Goal: Check status: Check status

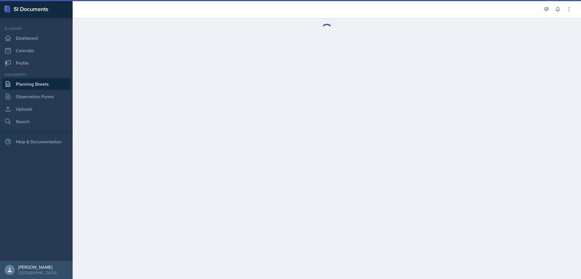
click at [23, 84] on link "Planning Sheets" at bounding box center [36, 83] width 68 height 11
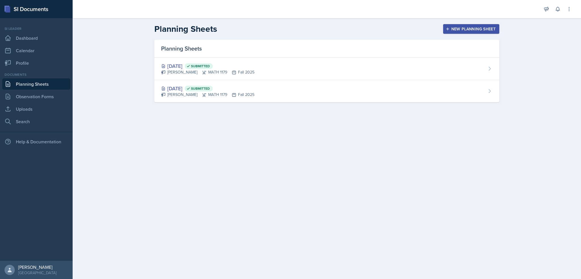
click at [367, 49] on div "Planning Sheets" at bounding box center [326, 49] width 345 height 18
click at [367, 56] on div "Planning Sheets" at bounding box center [326, 49] width 345 height 18
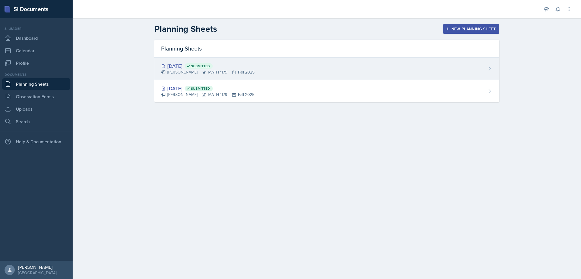
click at [369, 63] on div "[DATE] Submitted [PERSON_NAME] MATH 1179 Fall 2025" at bounding box center [326, 69] width 345 height 22
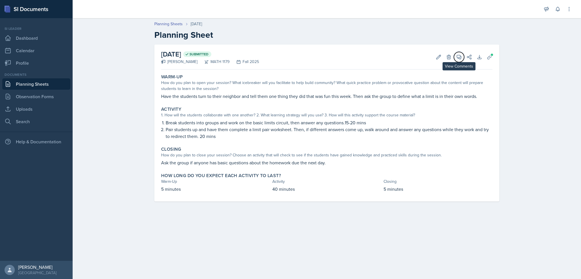
click at [461, 57] on icon at bounding box center [459, 57] width 6 height 6
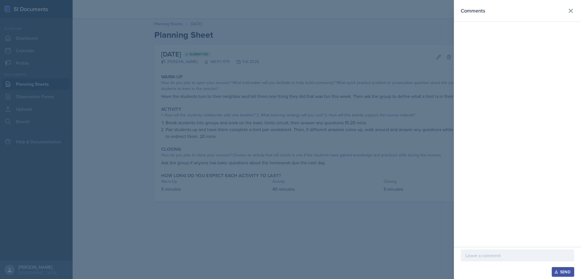
click at [403, 43] on div at bounding box center [290, 139] width 581 height 279
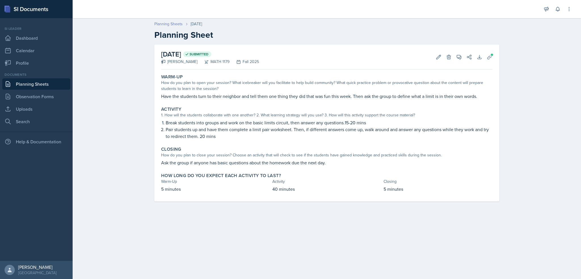
click at [177, 26] on link "Planning Sheets" at bounding box center [168, 24] width 28 height 6
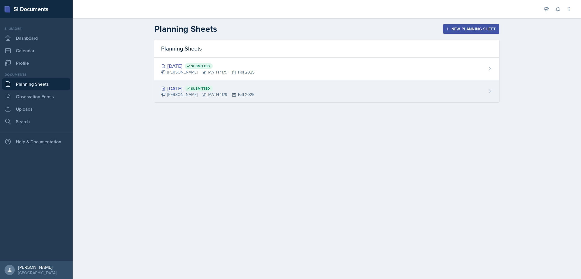
click at [217, 84] on div "[DATE] Submitted" at bounding box center [207, 88] width 93 height 8
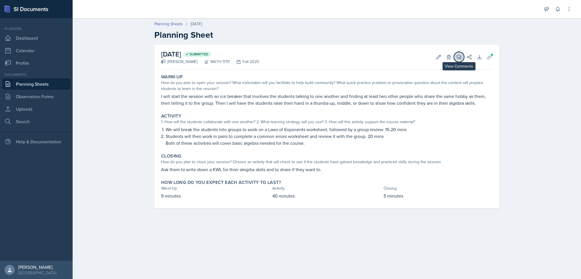
click at [457, 60] on button "View Comments" at bounding box center [459, 57] width 10 height 10
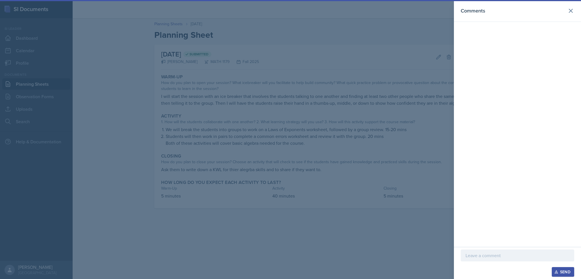
click at [414, 65] on div at bounding box center [290, 139] width 581 height 279
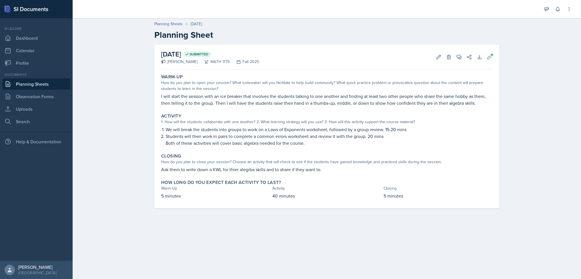
click at [451, 143] on p "Both of these activities will cover basic algebra needed for the course." at bounding box center [329, 143] width 327 height 7
